Goal: Information Seeking & Learning: Find contact information

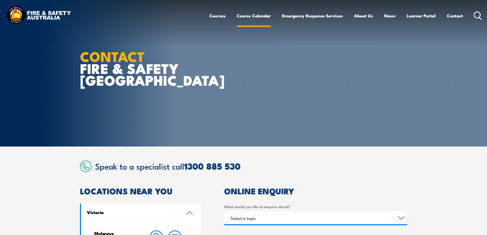
click at [253, 15] on link "Course Calendar" at bounding box center [254, 16] width 34 height 14
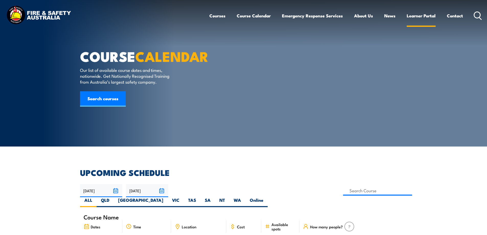
click at [415, 14] on link "Learner Portal" at bounding box center [420, 16] width 29 height 14
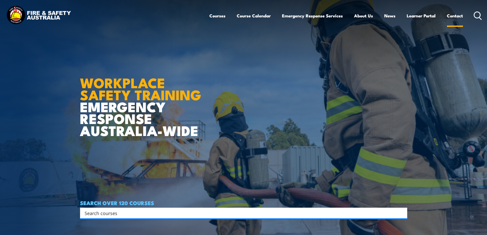
click at [455, 15] on link "Contact" at bounding box center [455, 16] width 16 height 14
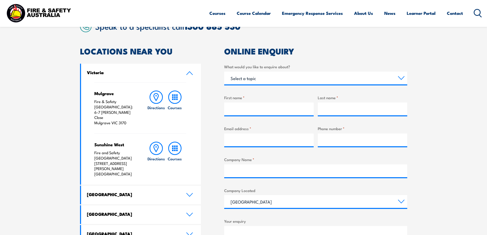
scroll to position [128, 0]
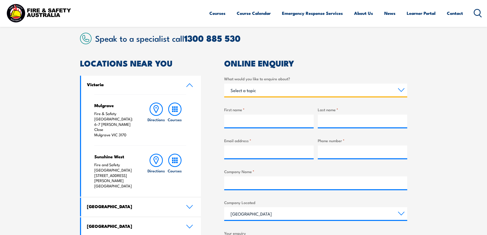
click at [399, 89] on select "Select a topic Training Emergency Response Services General Enquiry" at bounding box center [315, 90] width 183 height 13
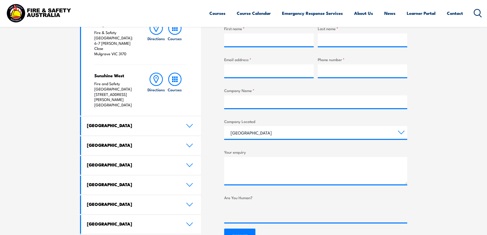
scroll to position [204, 0]
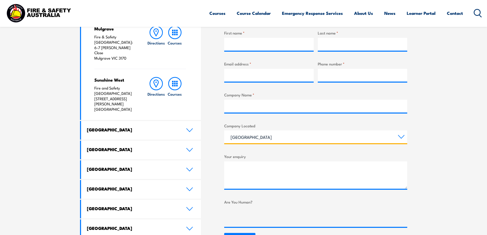
click at [400, 138] on select "[GEOGRAPHIC_DATA] [GEOGRAPHIC_DATA] [GEOGRAPHIC_DATA] [GEOGRAPHIC_DATA] [GEOGRA…" at bounding box center [315, 136] width 183 height 13
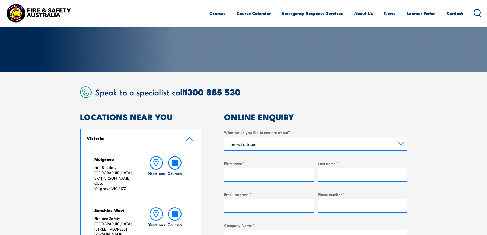
scroll to position [102, 0]
